Goal: Information Seeking & Learning: Learn about a topic

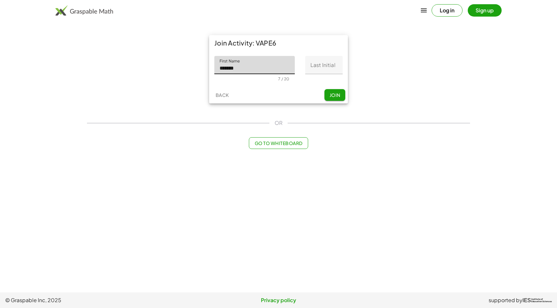
type input "******"
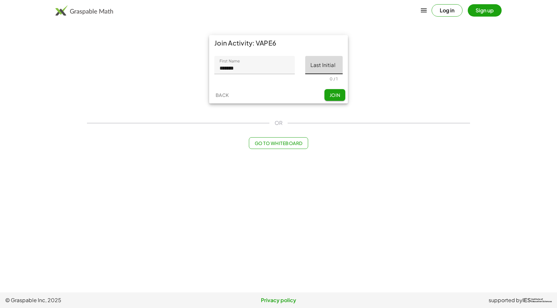
click at [328, 67] on input "Last Initial" at bounding box center [323, 65] width 37 height 18
type input "*"
click at [335, 95] on span "Join" at bounding box center [334, 95] width 11 height 6
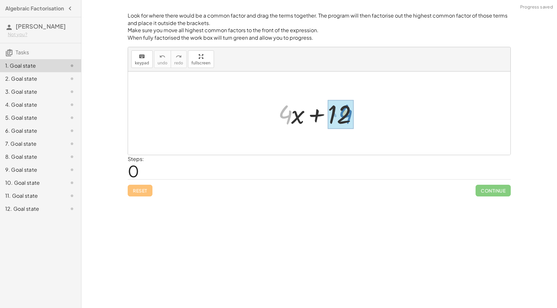
drag, startPoint x: 285, startPoint y: 111, endPoint x: 344, endPoint y: 110, distance: 58.3
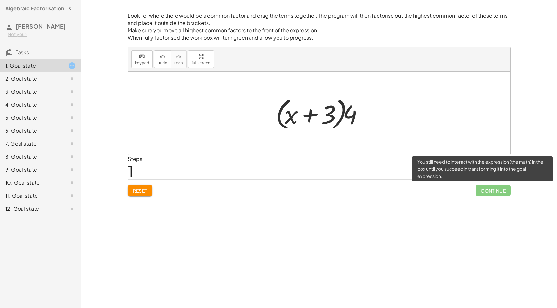
click at [487, 192] on span "Continue" at bounding box center [493, 191] width 35 height 12
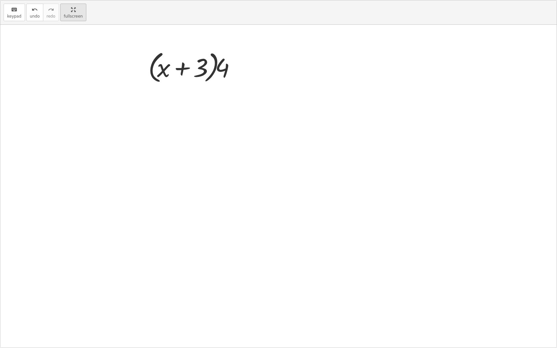
click at [200, 94] on div "keyboard keypad undo undo redo redo fullscreen + · 4 · x + 12 + · 4 · x + · 4 ·…" at bounding box center [278, 174] width 556 height 348
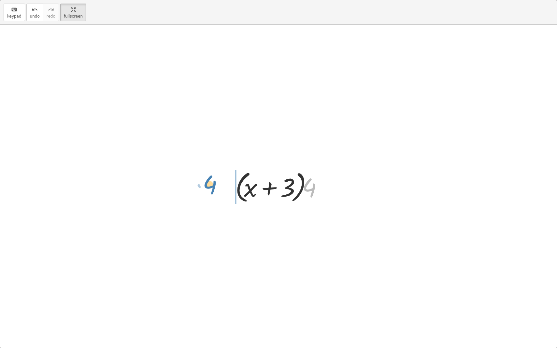
drag, startPoint x: 311, startPoint y: 184, endPoint x: 221, endPoint y: 182, distance: 90.2
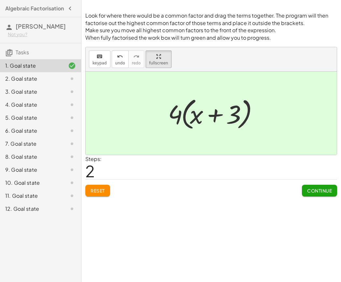
click at [321, 186] on div at bounding box center [211, 130] width 251 height 117
click at [320, 191] on span "Continue" at bounding box center [319, 191] width 25 height 6
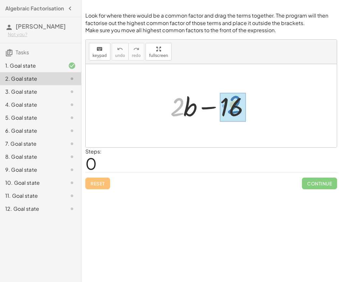
drag, startPoint x: 173, startPoint y: 113, endPoint x: 230, endPoint y: 110, distance: 57.1
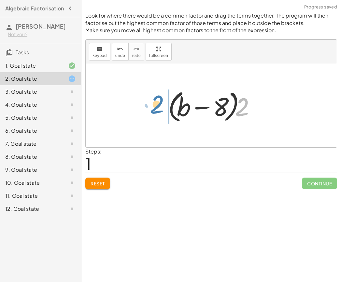
drag, startPoint x: 244, startPoint y: 116, endPoint x: 162, endPoint y: 114, distance: 82.4
click at [162, 114] on div "+ · 2 · b − 16 + · 2 · b − · 2 · 8 · 2 + · 2 b − 8 · ( )" at bounding box center [211, 106] width 106 height 41
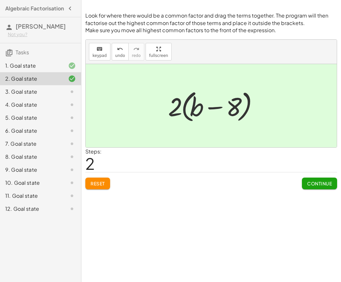
click at [320, 184] on span "Continue" at bounding box center [319, 184] width 25 height 6
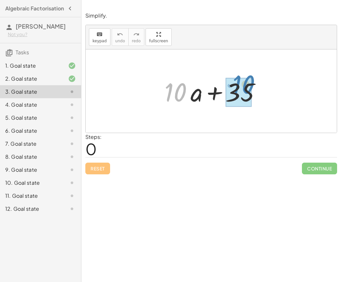
drag, startPoint x: 177, startPoint y: 87, endPoint x: 244, endPoint y: 79, distance: 67.2
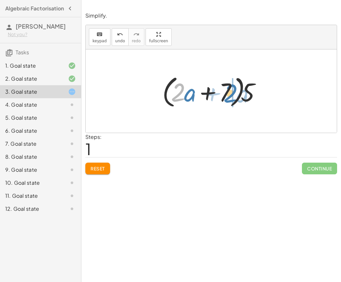
drag, startPoint x: 180, startPoint y: 94, endPoint x: 232, endPoint y: 95, distance: 51.5
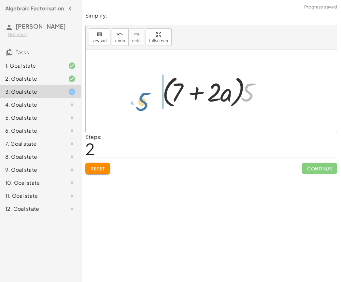
drag, startPoint x: 251, startPoint y: 92, endPoint x: 160, endPoint y: 92, distance: 91.2
click at [160, 92] on div at bounding box center [213, 91] width 109 height 37
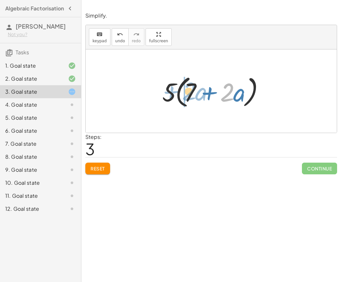
drag, startPoint x: 227, startPoint y: 90, endPoint x: 189, endPoint y: 89, distance: 38.1
click at [189, 89] on div at bounding box center [213, 91] width 109 height 37
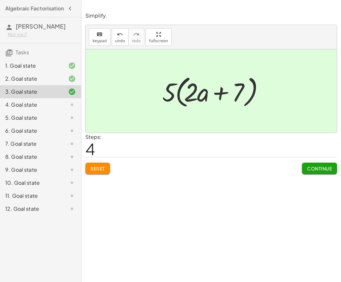
click at [99, 170] on span "Reset" at bounding box center [98, 169] width 14 height 6
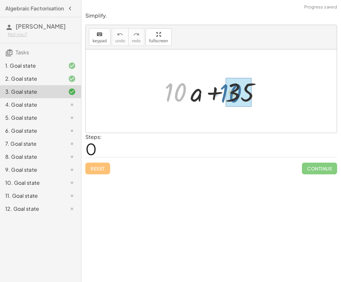
drag, startPoint x: 175, startPoint y: 98, endPoint x: 230, endPoint y: 98, distance: 55.4
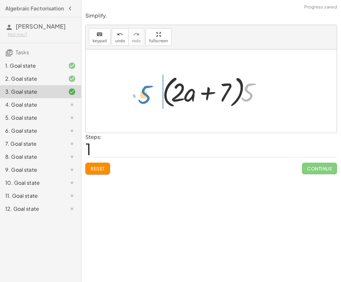
drag, startPoint x: 251, startPoint y: 96, endPoint x: 149, endPoint y: 97, distance: 102.0
click at [149, 97] on div "+ · 10 · a + 35 + · 5 · 2 · a + · 5 · 7 · 5 + · · a + 5 · 2 7 · ( )" at bounding box center [211, 91] width 251 height 83
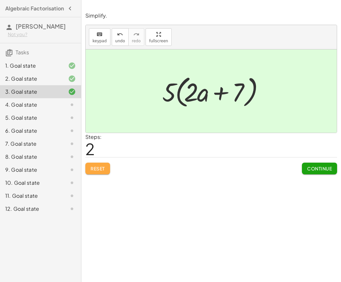
click at [100, 163] on button "Reset" at bounding box center [97, 169] width 25 height 12
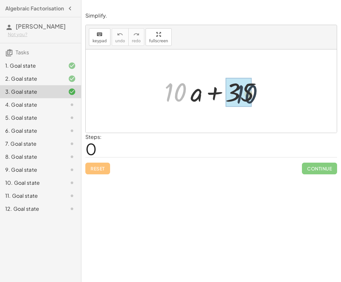
drag, startPoint x: 177, startPoint y: 87, endPoint x: 252, endPoint y: 89, distance: 75.6
click at [252, 89] on div at bounding box center [213, 92] width 105 height 34
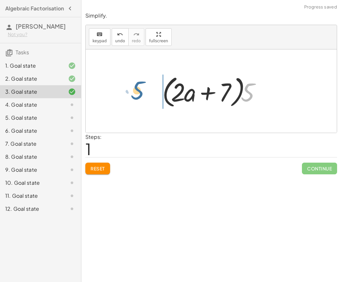
drag, startPoint x: 250, startPoint y: 93, endPoint x: 141, endPoint y: 91, distance: 108.8
click at [141, 91] on div "+ · 10 · a + 35 + · 5 · 2 · a + · 5 · 7 · 5 + · · a + 5 · 2 7 · ( )" at bounding box center [211, 91] width 251 height 83
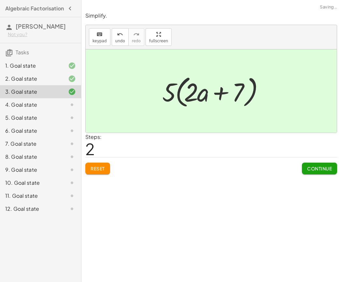
click at [319, 167] on span "Continue" at bounding box center [319, 169] width 25 height 6
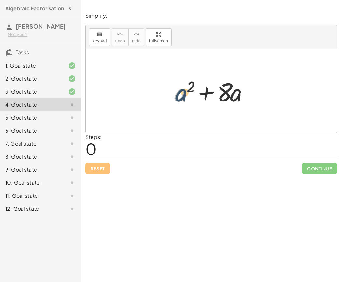
drag, startPoint x: 186, startPoint y: 99, endPoint x: 203, endPoint y: 102, distance: 17.6
click at [203, 102] on div at bounding box center [213, 92] width 85 height 34
click at [188, 94] on div at bounding box center [213, 92] width 85 height 34
drag, startPoint x: 179, startPoint y: 96, endPoint x: 240, endPoint y: 97, distance: 60.6
click at [240, 97] on div at bounding box center [213, 92] width 85 height 34
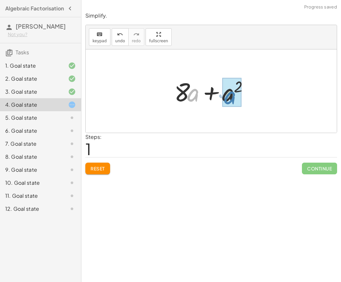
drag, startPoint x: 198, startPoint y: 95, endPoint x: 224, endPoint y: 101, distance: 27.3
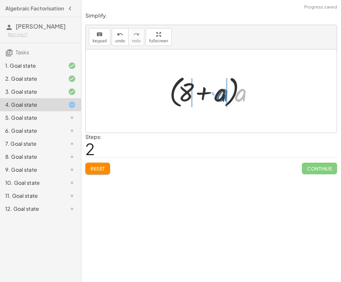
drag, startPoint x: 240, startPoint y: 99, endPoint x: 222, endPoint y: 99, distance: 17.9
click at [222, 99] on div at bounding box center [213, 91] width 95 height 37
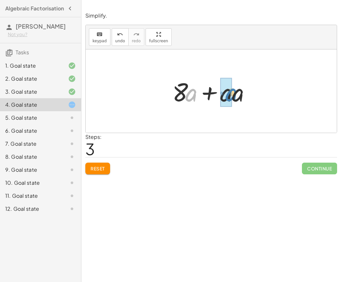
drag, startPoint x: 190, startPoint y: 93, endPoint x: 231, endPoint y: 93, distance: 40.4
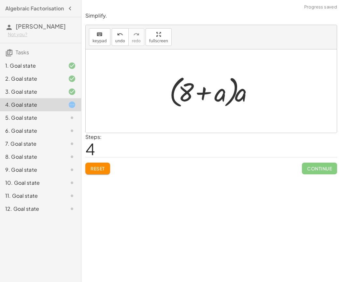
click at [98, 170] on span "Reset" at bounding box center [98, 169] width 14 height 6
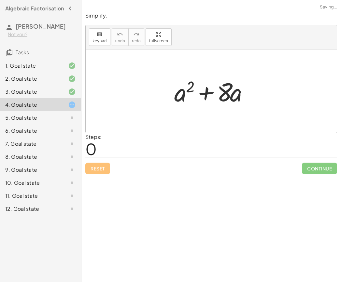
click at [98, 170] on div "Reset Continue" at bounding box center [211, 165] width 252 height 17
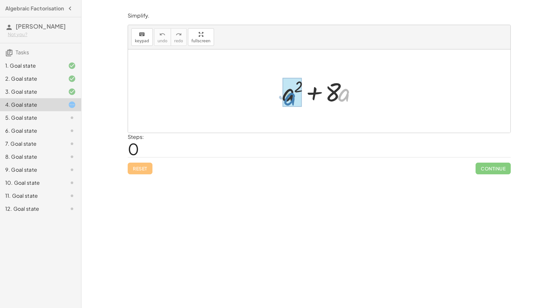
drag, startPoint x: 343, startPoint y: 97, endPoint x: 289, endPoint y: 100, distance: 54.2
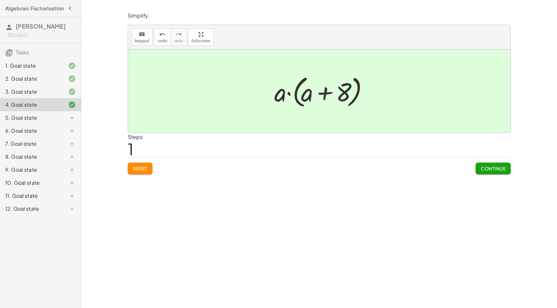
click at [489, 168] on span "Continue" at bounding box center [493, 169] width 25 height 6
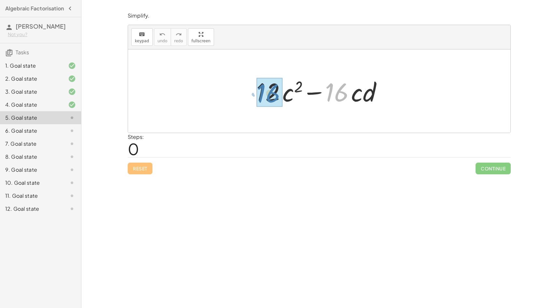
drag, startPoint x: 339, startPoint y: 88, endPoint x: 271, endPoint y: 90, distance: 68.1
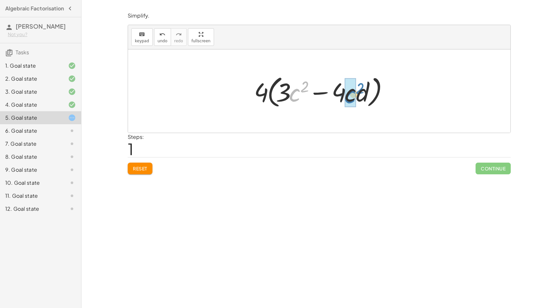
drag, startPoint x: 294, startPoint y: 100, endPoint x: 349, endPoint y: 101, distance: 55.4
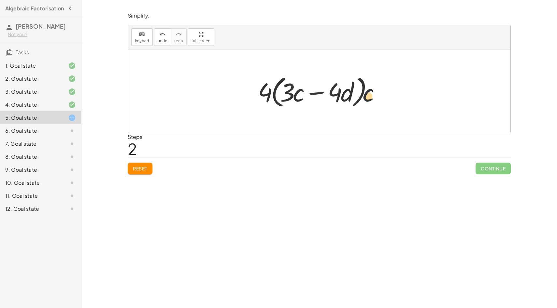
drag, startPoint x: 370, startPoint y: 99, endPoint x: 370, endPoint y: 103, distance: 4.2
click at [370, 103] on div at bounding box center [322, 91] width 134 height 37
drag, startPoint x: 298, startPoint y: 94, endPoint x: 370, endPoint y: 95, distance: 72.0
click at [370, 94] on div at bounding box center [322, 91] width 134 height 37
drag, startPoint x: 285, startPoint y: 93, endPoint x: 334, endPoint y: 92, distance: 48.6
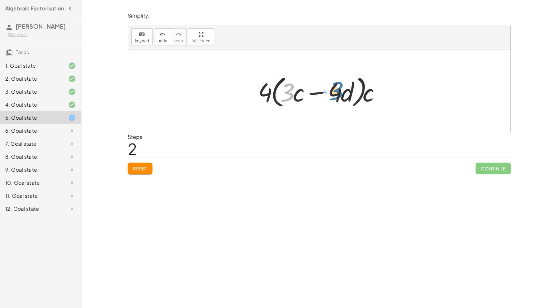
click at [334, 92] on div at bounding box center [322, 91] width 134 height 37
drag, startPoint x: 332, startPoint y: 92, endPoint x: 283, endPoint y: 92, distance: 49.5
click at [283, 92] on div at bounding box center [322, 91] width 134 height 37
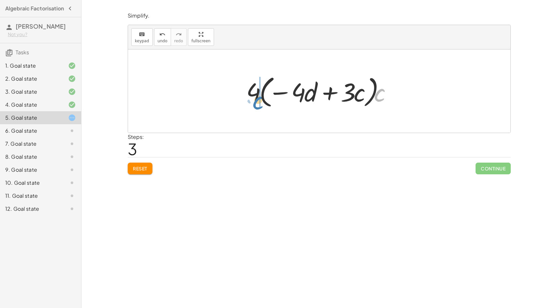
drag, startPoint x: 379, startPoint y: 98, endPoint x: 258, endPoint y: 105, distance: 121.1
click at [258, 105] on div at bounding box center [321, 91] width 157 height 37
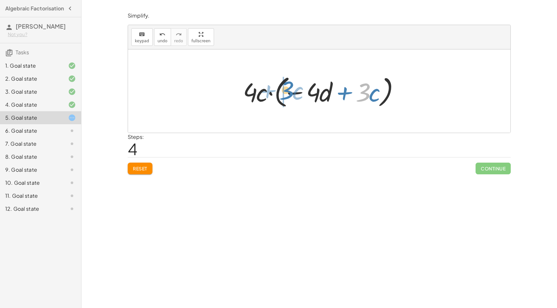
drag, startPoint x: 363, startPoint y: 91, endPoint x: 292, endPoint y: 90, distance: 70.7
click at [292, 90] on div at bounding box center [322, 91] width 164 height 37
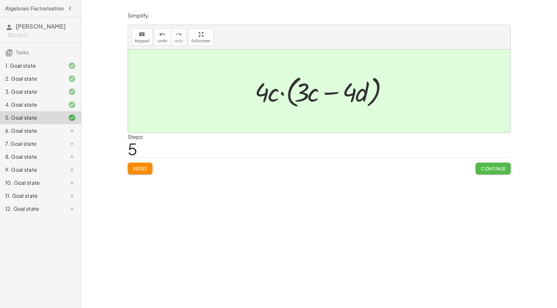
click at [494, 168] on span "Continue" at bounding box center [493, 169] width 25 height 6
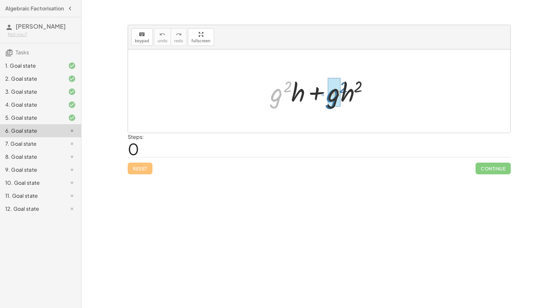
drag, startPoint x: 272, startPoint y: 99, endPoint x: 327, endPoint y: 100, distance: 55.1
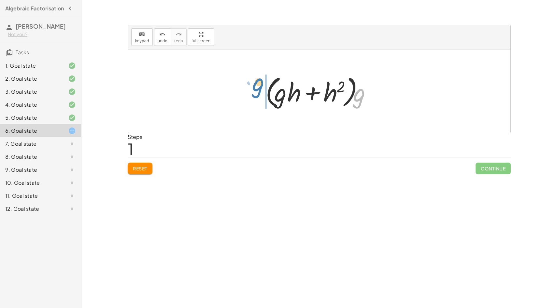
drag, startPoint x: 360, startPoint y: 100, endPoint x: 258, endPoint y: 90, distance: 102.8
click at [258, 90] on div "+ · g 2 · h + · g · h 2 + · g · g · h + · g · h 2 · g + · · h + h 2 g · g · ( )" at bounding box center [319, 91] width 127 height 41
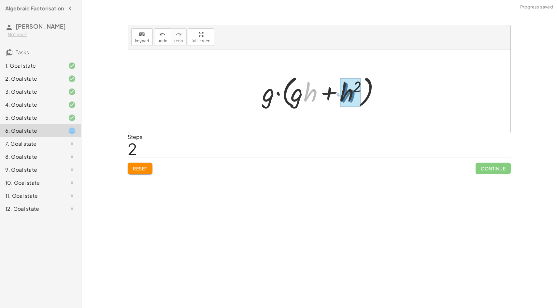
drag, startPoint x: 311, startPoint y: 94, endPoint x: 350, endPoint y: 95, distance: 39.4
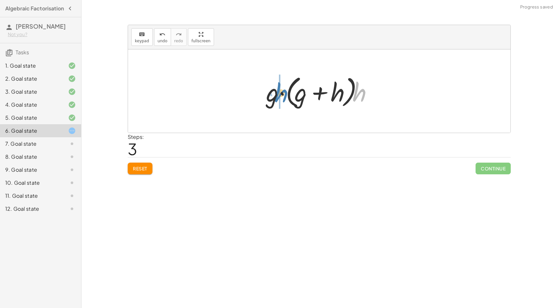
drag, startPoint x: 363, startPoint y: 94, endPoint x: 285, endPoint y: 95, distance: 78.2
click at [285, 95] on div at bounding box center [321, 91] width 117 height 37
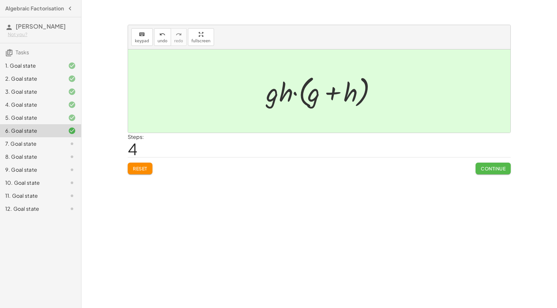
click at [485, 167] on span "Continue" at bounding box center [493, 169] width 25 height 6
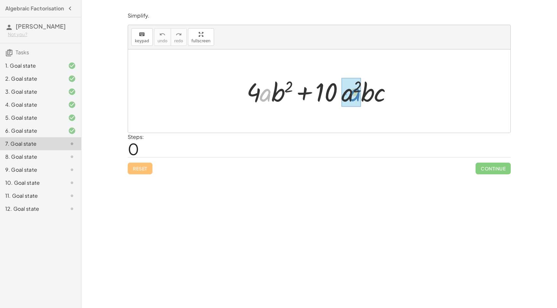
drag, startPoint x: 265, startPoint y: 95, endPoint x: 355, endPoint y: 95, distance: 89.6
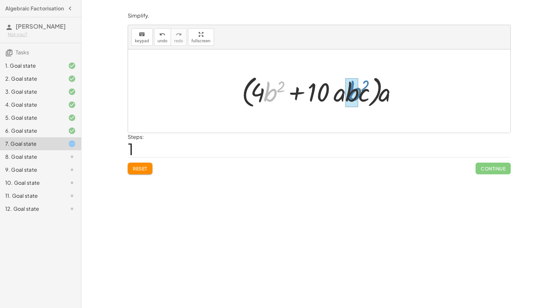
drag, startPoint x: 273, startPoint y: 94, endPoint x: 357, endPoint y: 93, distance: 84.4
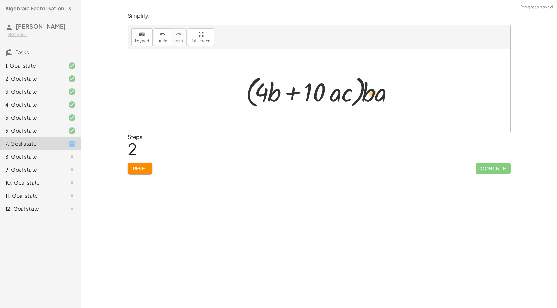
drag, startPoint x: 277, startPoint y: 92, endPoint x: 356, endPoint y: 93, distance: 79.5
click at [359, 93] on div at bounding box center [321, 91] width 159 height 37
drag, startPoint x: 287, startPoint y: 97, endPoint x: 290, endPoint y: 102, distance: 5.5
click at [290, 102] on div at bounding box center [321, 91] width 159 height 37
drag, startPoint x: 287, startPoint y: 96, endPoint x: 382, endPoint y: 98, distance: 95.5
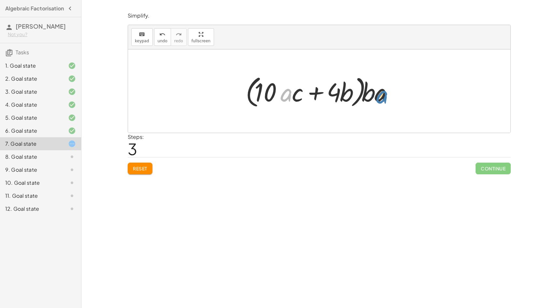
click at [382, 98] on div at bounding box center [321, 91] width 159 height 37
drag, startPoint x: 373, startPoint y: 93, endPoint x: 225, endPoint y: 99, distance: 148.0
click at [225, 99] on div "+ · 4 · a · b 2 + · 10 · a 2 · b · c + · 4 · a · b 2 + · 10 · a · a · b · c · (…" at bounding box center [319, 91] width 382 height 83
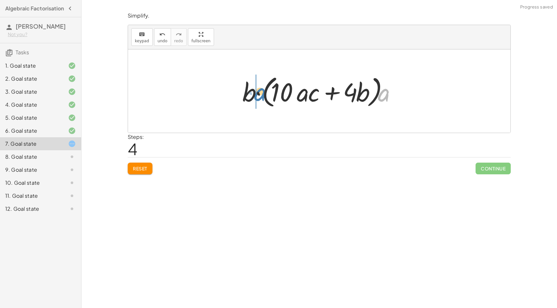
drag, startPoint x: 390, startPoint y: 94, endPoint x: 267, endPoint y: 93, distance: 123.1
click at [267, 93] on div at bounding box center [321, 91] width 165 height 37
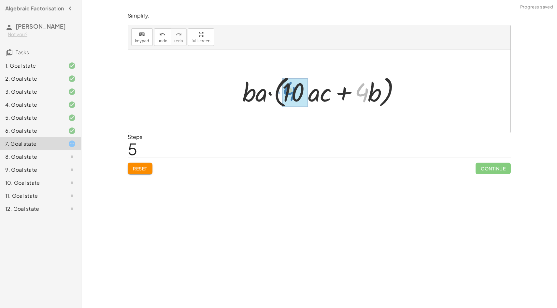
drag, startPoint x: 360, startPoint y: 97, endPoint x: 285, endPoint y: 97, distance: 74.3
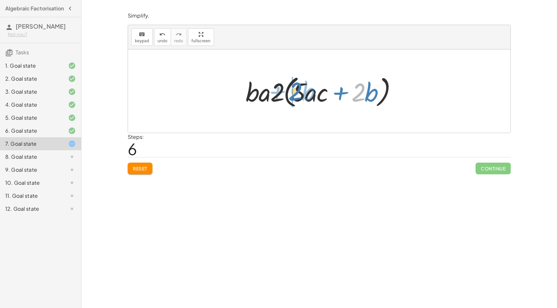
drag, startPoint x: 361, startPoint y: 96, endPoint x: 298, endPoint y: 96, distance: 63.2
click at [298, 96] on div at bounding box center [321, 91] width 159 height 37
click at [357, 96] on div at bounding box center [321, 91] width 159 height 37
drag, startPoint x: 357, startPoint y: 96, endPoint x: 260, endPoint y: 107, distance: 97.3
click at [260, 107] on div at bounding box center [321, 91] width 159 height 37
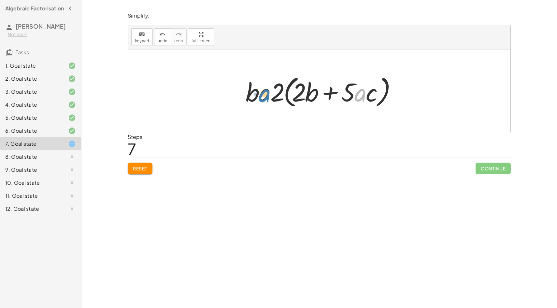
drag, startPoint x: 362, startPoint y: 94, endPoint x: 267, endPoint y: 94, distance: 95.1
click at [266, 94] on div at bounding box center [321, 91] width 159 height 37
drag, startPoint x: 264, startPoint y: 91, endPoint x: 362, endPoint y: 93, distance: 98.4
click at [362, 93] on div at bounding box center [321, 91] width 159 height 37
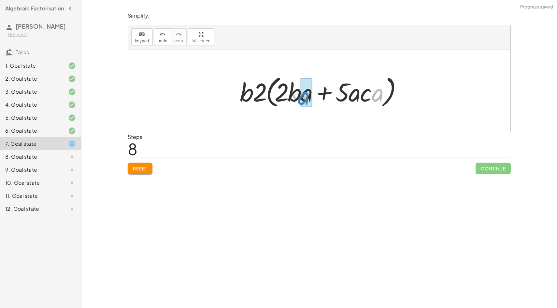
drag, startPoint x: 379, startPoint y: 94, endPoint x: 306, endPoint y: 97, distance: 72.7
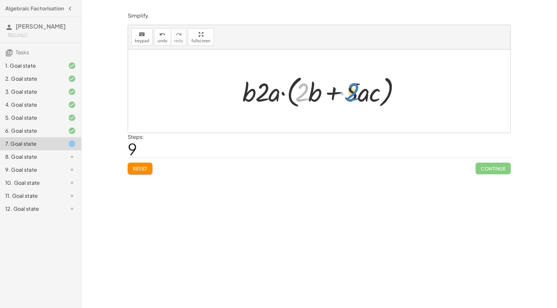
drag, startPoint x: 304, startPoint y: 94, endPoint x: 354, endPoint y: 94, distance: 50.2
click at [354, 93] on div at bounding box center [321, 91] width 165 height 37
drag, startPoint x: 319, startPoint y: 90, endPoint x: 358, endPoint y: 93, distance: 39.3
click at [358, 93] on div at bounding box center [321, 91] width 165 height 37
drag, startPoint x: 377, startPoint y: 94, endPoint x: 359, endPoint y: 94, distance: 17.9
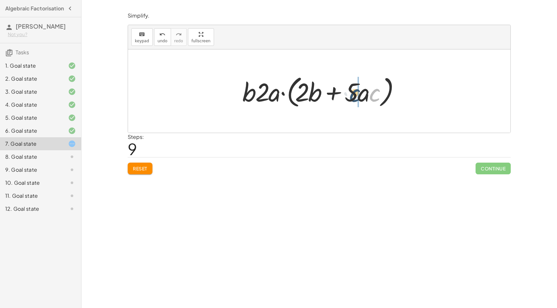
click at [359, 94] on div at bounding box center [321, 91] width 165 height 37
click at [137, 171] on span "Reset" at bounding box center [140, 169] width 14 height 6
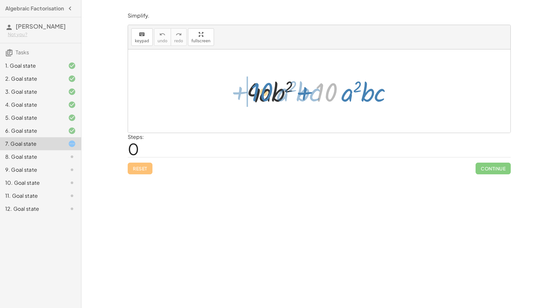
drag, startPoint x: 322, startPoint y: 91, endPoint x: 257, endPoint y: 91, distance: 64.8
click at [257, 91] on div at bounding box center [321, 92] width 157 height 34
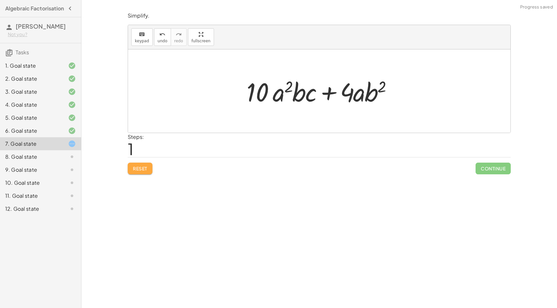
click at [137, 170] on span "Reset" at bounding box center [140, 169] width 14 height 6
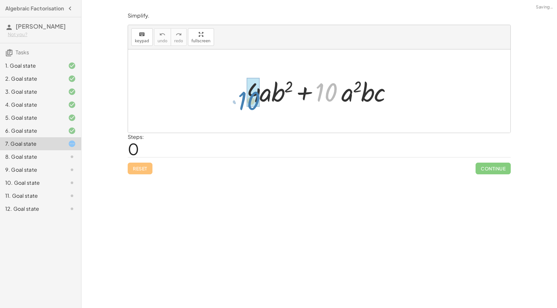
drag, startPoint x: 325, startPoint y: 94, endPoint x: 248, endPoint y: 103, distance: 77.6
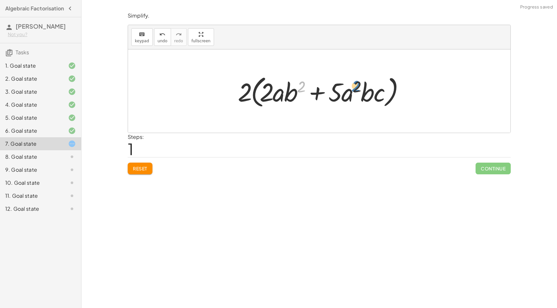
drag, startPoint x: 298, startPoint y: 88, endPoint x: 352, endPoint y: 88, distance: 54.4
click at [352, 88] on div at bounding box center [322, 91] width 174 height 37
click at [274, 98] on div at bounding box center [322, 91] width 174 height 37
drag, startPoint x: 277, startPoint y: 94, endPoint x: 345, endPoint y: 97, distance: 67.5
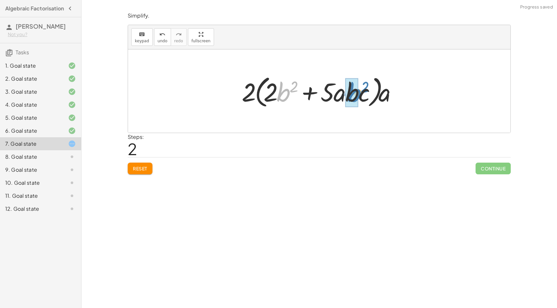
drag, startPoint x: 281, startPoint y: 92, endPoint x: 352, endPoint y: 92, distance: 70.7
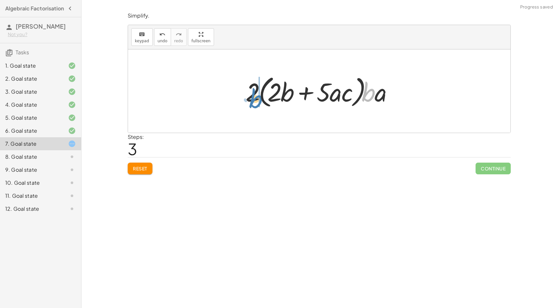
drag, startPoint x: 368, startPoint y: 96, endPoint x: 256, endPoint y: 103, distance: 112.2
click at [256, 103] on div at bounding box center [321, 91] width 159 height 37
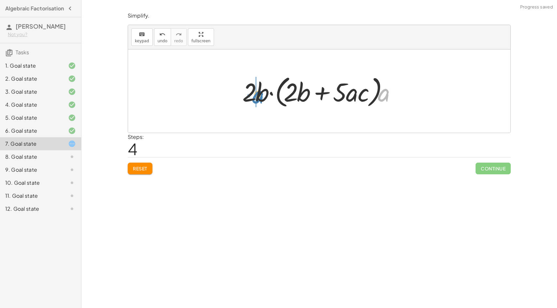
drag, startPoint x: 384, startPoint y: 98, endPoint x: 257, endPoint y: 100, distance: 126.7
click at [257, 100] on div at bounding box center [321, 91] width 165 height 37
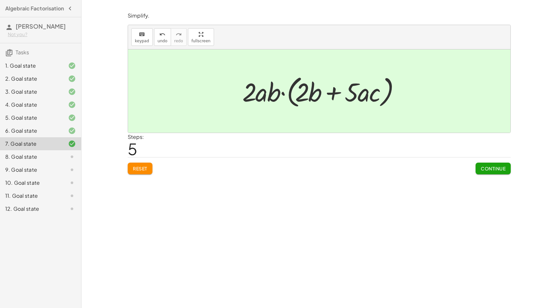
click at [496, 164] on button "Continue" at bounding box center [493, 169] width 35 height 12
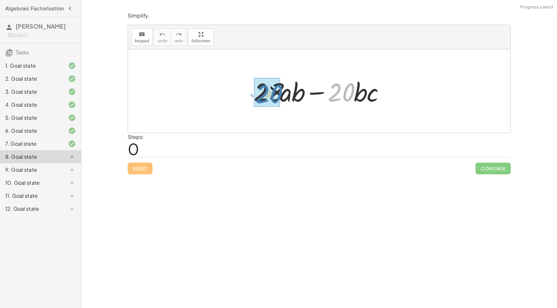
drag, startPoint x: 339, startPoint y: 93, endPoint x: 267, endPoint y: 94, distance: 72.7
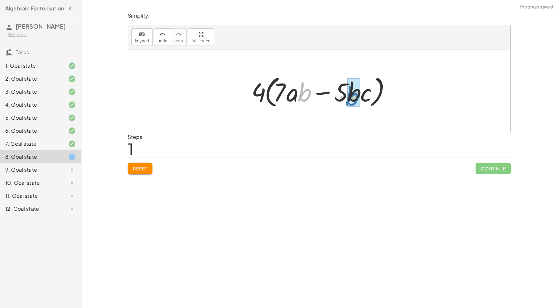
drag, startPoint x: 306, startPoint y: 97, endPoint x: 353, endPoint y: 101, distance: 48.0
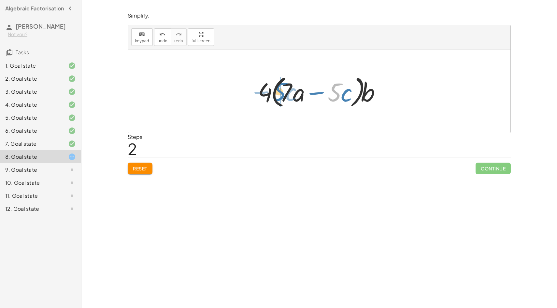
drag, startPoint x: 336, startPoint y: 90, endPoint x: 283, endPoint y: 89, distance: 53.1
click at [283, 89] on div at bounding box center [322, 91] width 134 height 37
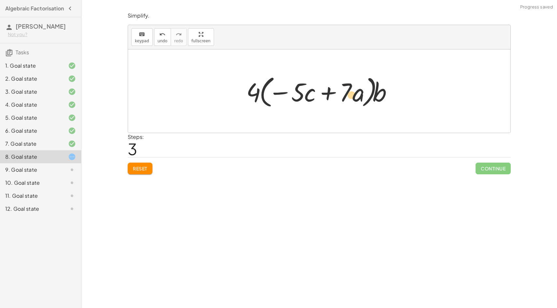
drag, startPoint x: 297, startPoint y: 97, endPoint x: 350, endPoint y: 100, distance: 52.9
click at [350, 100] on div at bounding box center [321, 91] width 157 height 37
drag, startPoint x: 292, startPoint y: 94, endPoint x: 354, endPoint y: 92, distance: 61.9
click at [354, 92] on div at bounding box center [321, 91] width 157 height 37
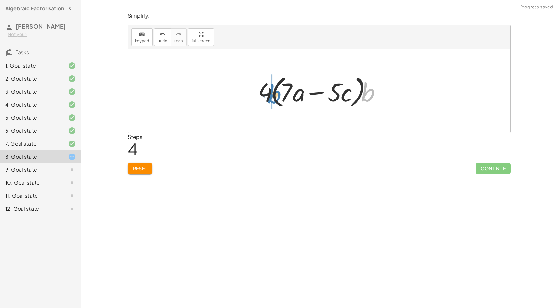
drag, startPoint x: 368, startPoint y: 96, endPoint x: 276, endPoint y: 99, distance: 92.5
click at [276, 99] on div at bounding box center [322, 91] width 134 height 37
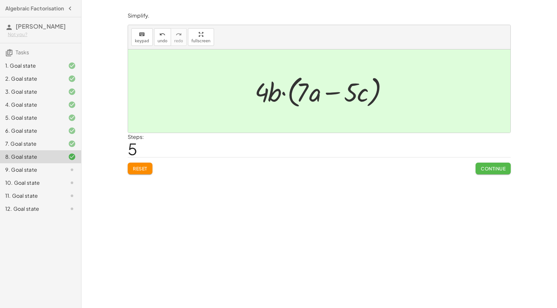
click at [497, 169] on span "Continue" at bounding box center [493, 169] width 25 height 6
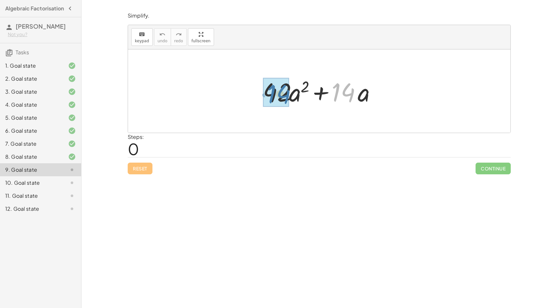
drag, startPoint x: 343, startPoint y: 92, endPoint x: 279, endPoint y: 94, distance: 63.9
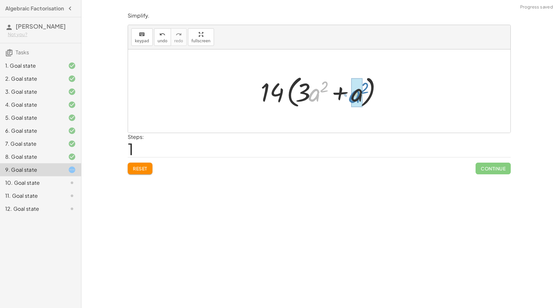
drag, startPoint x: 315, startPoint y: 97, endPoint x: 355, endPoint y: 98, distance: 40.1
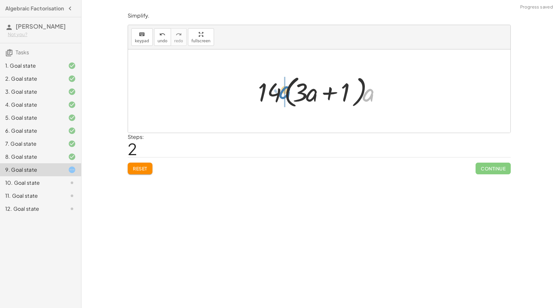
drag, startPoint x: 370, startPoint y: 96, endPoint x: 287, endPoint y: 94, distance: 83.4
click at [287, 94] on div at bounding box center [322, 91] width 134 height 37
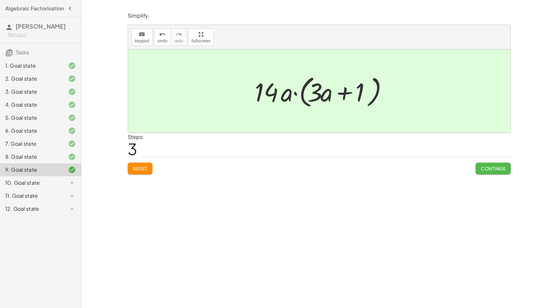
click at [481, 166] on span "Continue" at bounding box center [493, 169] width 25 height 6
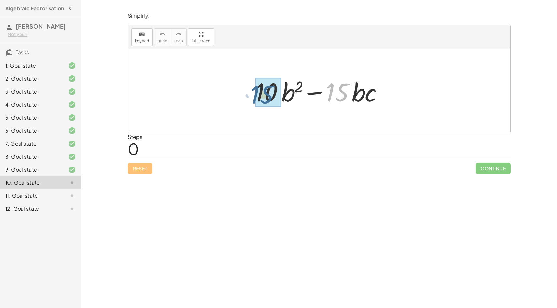
drag, startPoint x: 342, startPoint y: 95, endPoint x: 267, endPoint y: 97, distance: 75.3
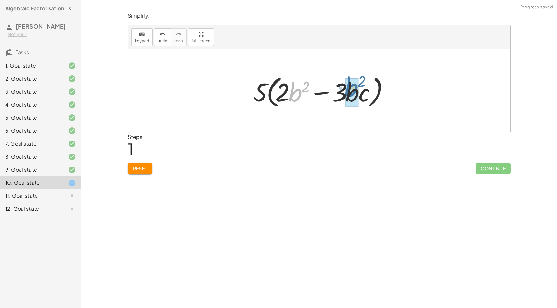
drag, startPoint x: 298, startPoint y: 94, endPoint x: 354, endPoint y: 90, distance: 55.9
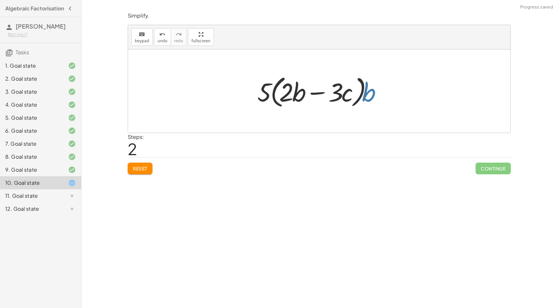
click at [377, 96] on div at bounding box center [322, 91] width 136 height 37
drag, startPoint x: 377, startPoint y: 96, endPoint x: 277, endPoint y: 97, distance: 99.7
click at [277, 97] on div at bounding box center [322, 91] width 136 height 37
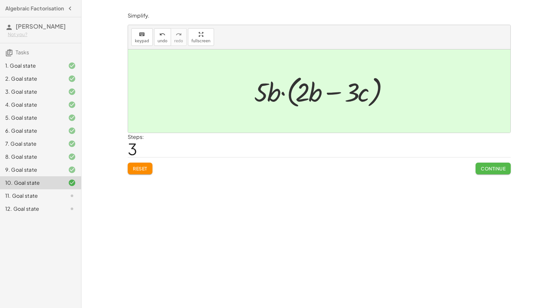
click at [492, 164] on button "Continue" at bounding box center [493, 169] width 35 height 12
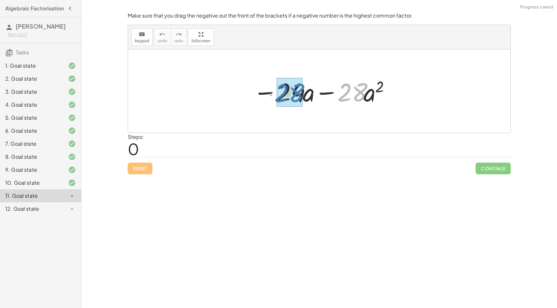
drag, startPoint x: 349, startPoint y: 96, endPoint x: 285, endPoint y: 97, distance: 64.2
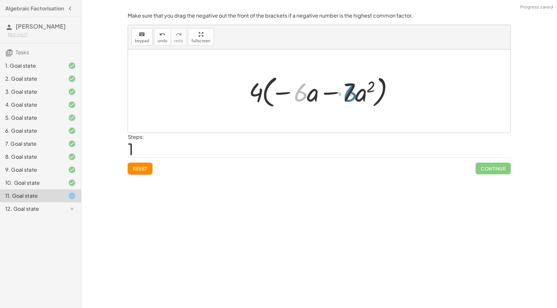
drag, startPoint x: 301, startPoint y: 94, endPoint x: 350, endPoint y: 94, distance: 49.2
click at [351, 94] on div at bounding box center [322, 91] width 152 height 37
drag, startPoint x: 367, startPoint y: 95, endPoint x: 364, endPoint y: 93, distance: 4.5
click at [363, 93] on div at bounding box center [322, 91] width 152 height 37
drag, startPoint x: 317, startPoint y: 98, endPoint x: 365, endPoint y: 102, distance: 48.4
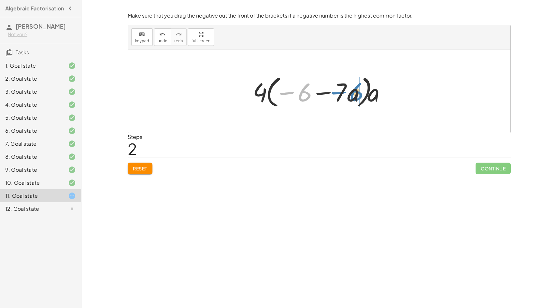
drag, startPoint x: 298, startPoint y: 93, endPoint x: 353, endPoint y: 93, distance: 55.1
click at [353, 93] on div at bounding box center [322, 91] width 144 height 37
drag, startPoint x: 334, startPoint y: 94, endPoint x: 287, endPoint y: 94, distance: 47.2
click at [287, 94] on div at bounding box center [322, 91] width 144 height 37
drag, startPoint x: 316, startPoint y: 93, endPoint x: 319, endPoint y: 93, distance: 3.3
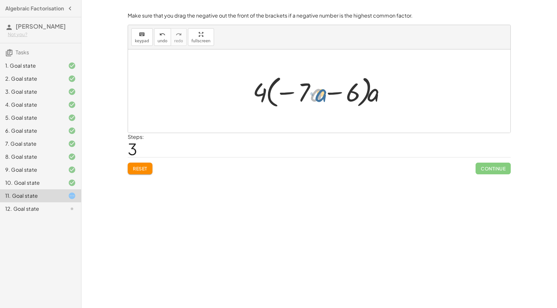
click at [319, 93] on div at bounding box center [322, 91] width 144 height 37
drag, startPoint x: 375, startPoint y: 97, endPoint x: 266, endPoint y: 102, distance: 108.6
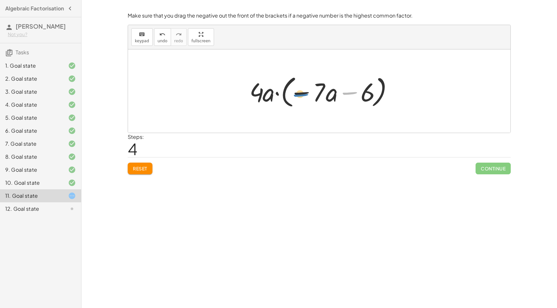
drag, startPoint x: 352, startPoint y: 91, endPoint x: 303, endPoint y: 93, distance: 49.2
click at [303, 93] on div at bounding box center [321, 91] width 151 height 37
drag, startPoint x: 309, startPoint y: 93, endPoint x: 385, endPoint y: 91, distance: 75.9
click at [385, 91] on div at bounding box center [321, 91] width 151 height 37
drag, startPoint x: 333, startPoint y: 95, endPoint x: 273, endPoint y: 100, distance: 60.1
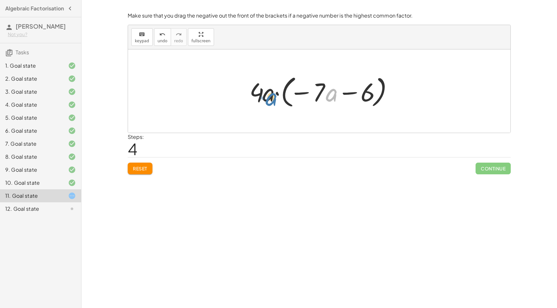
click at [273, 99] on div at bounding box center [321, 91] width 151 height 37
drag, startPoint x: 350, startPoint y: 95, endPoint x: 302, endPoint y: 95, distance: 47.2
click at [302, 95] on div at bounding box center [321, 91] width 151 height 37
drag, startPoint x: 301, startPoint y: 92, endPoint x: 238, endPoint y: 98, distance: 63.2
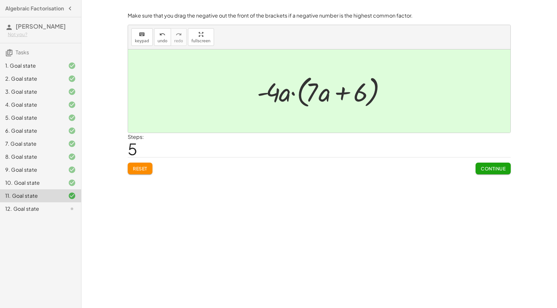
click at [495, 170] on span "Continue" at bounding box center [493, 169] width 25 height 6
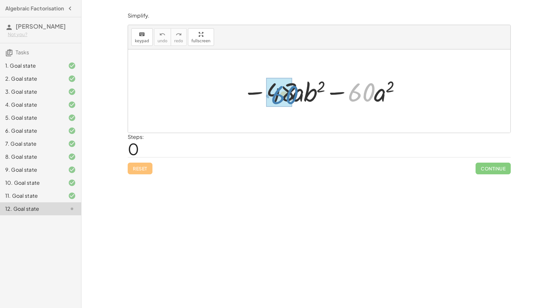
drag, startPoint x: 363, startPoint y: 92, endPoint x: 287, endPoint y: 95, distance: 76.6
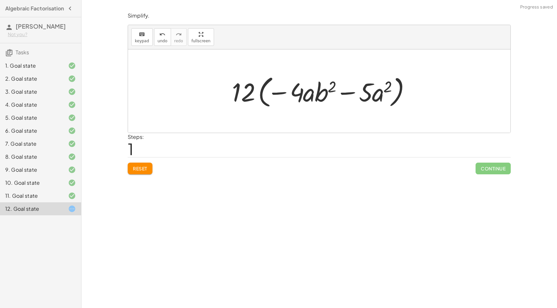
click at [332, 88] on div at bounding box center [322, 91] width 186 height 37
drag, startPoint x: 310, startPoint y: 93, endPoint x: 382, endPoint y: 94, distance: 72.0
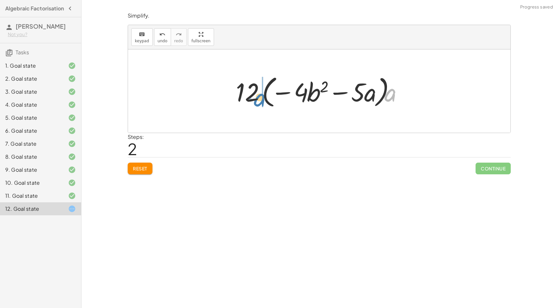
drag, startPoint x: 391, startPoint y: 93, endPoint x: 260, endPoint y: 97, distance: 131.0
click at [260, 97] on div at bounding box center [322, 91] width 178 height 37
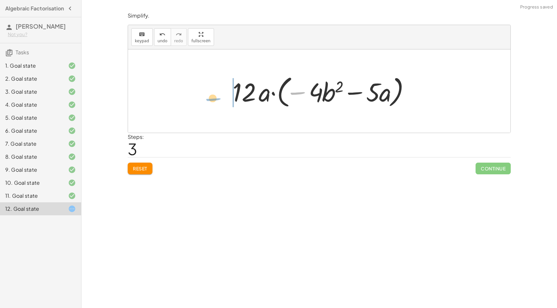
drag, startPoint x: 295, startPoint y: 93, endPoint x: 212, endPoint y: 100, distance: 83.9
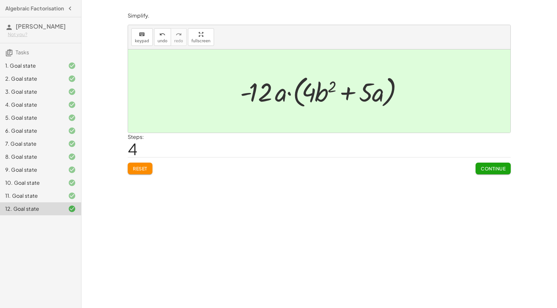
click at [483, 165] on button "Continue" at bounding box center [493, 169] width 35 height 12
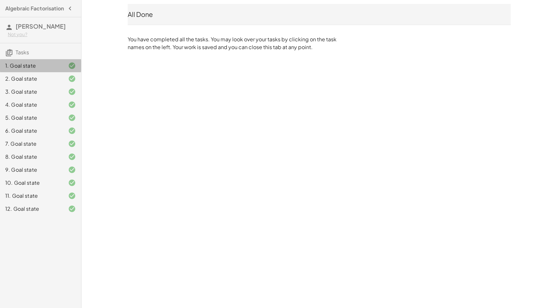
click at [58, 70] on div at bounding box center [67, 66] width 18 height 8
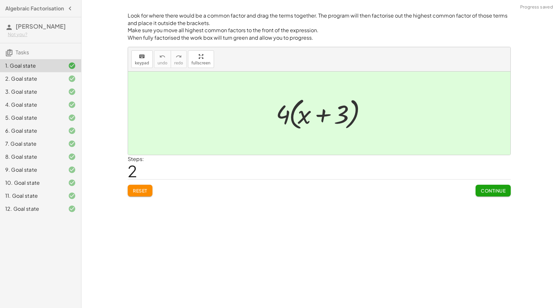
click at [63, 81] on div at bounding box center [67, 79] width 18 height 8
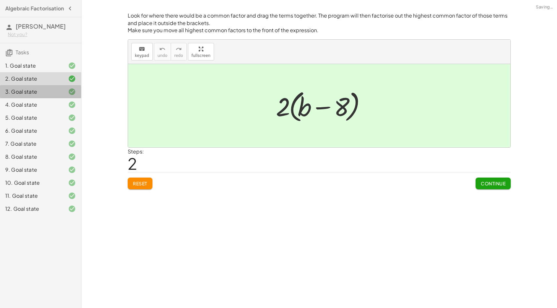
click at [66, 96] on div at bounding box center [67, 92] width 18 height 8
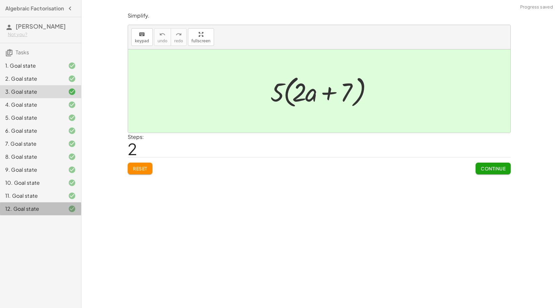
click at [53, 213] on div "12. Goal state" at bounding box center [31, 209] width 52 height 8
